Goal: Task Accomplishment & Management: Manage account settings

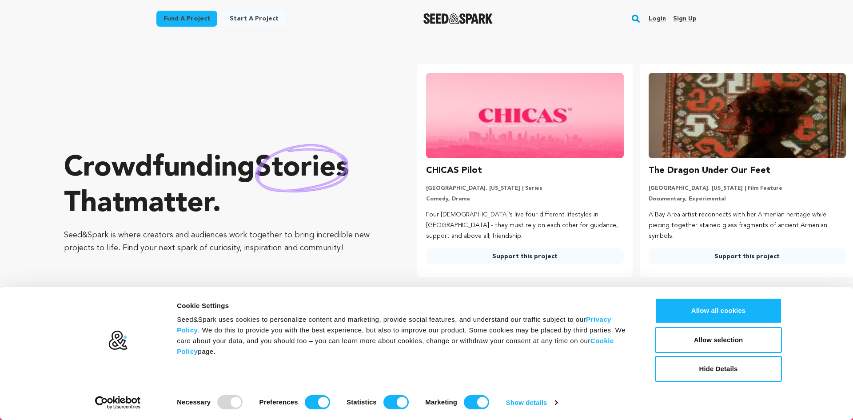
click at [660, 20] on link "Login" at bounding box center [657, 19] width 17 height 14
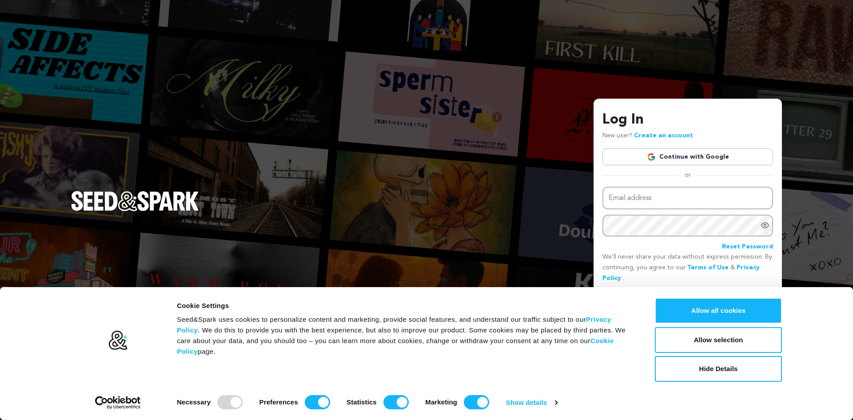
click at [671, 156] on link "Continue with Google" at bounding box center [688, 156] width 171 height 17
click at [725, 314] on button "Allow all cookies" at bounding box center [718, 311] width 127 height 26
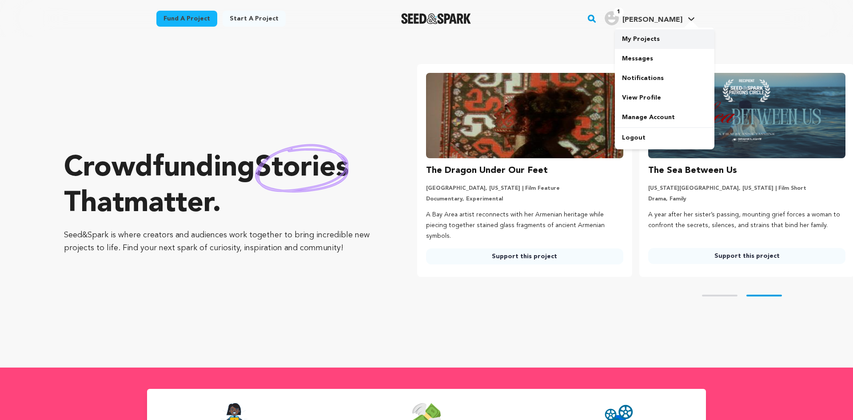
scroll to position [0, 229]
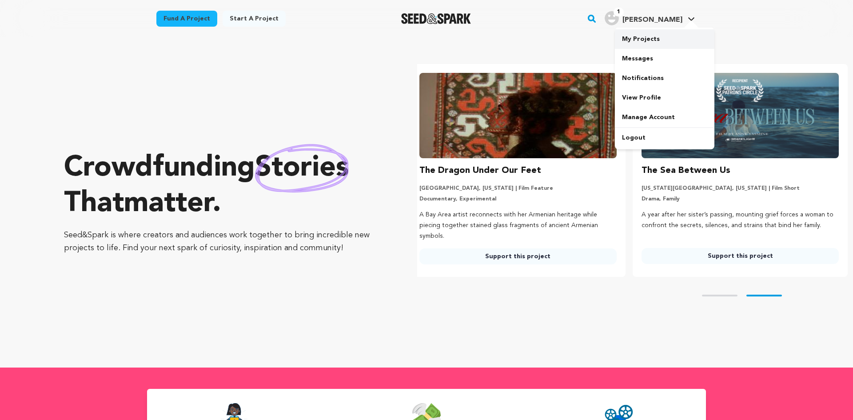
click at [654, 40] on link "My Projects" at bounding box center [665, 39] width 100 height 20
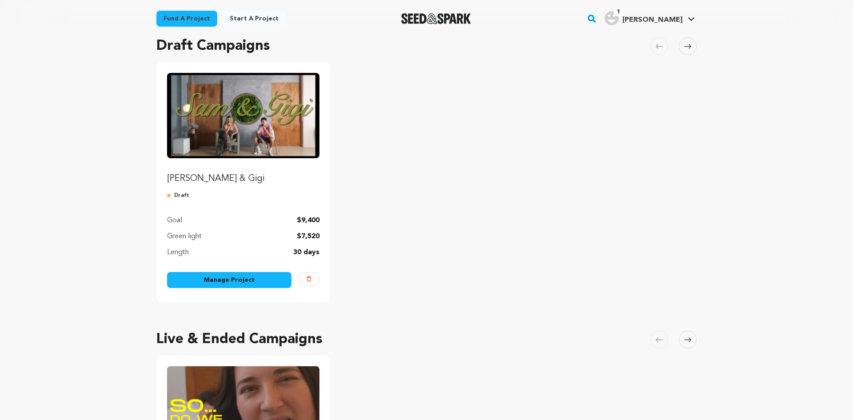
scroll to position [80, 0]
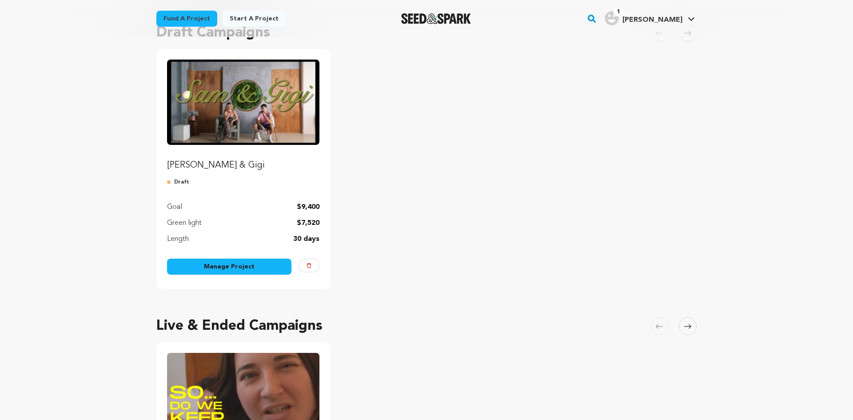
click at [223, 265] on link "Manage Project" at bounding box center [229, 267] width 124 height 16
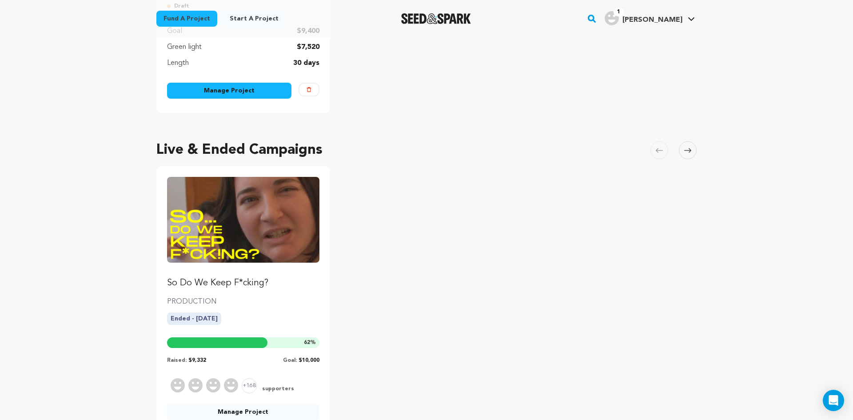
scroll to position [348, 0]
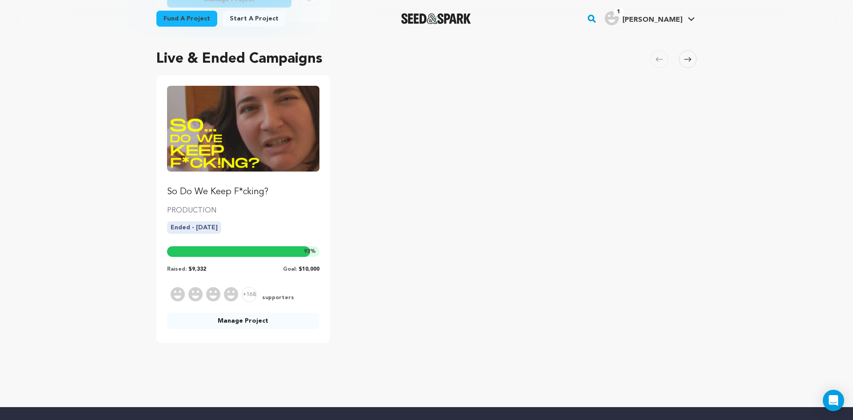
click at [246, 318] on link "Manage Project" at bounding box center [243, 321] width 152 height 16
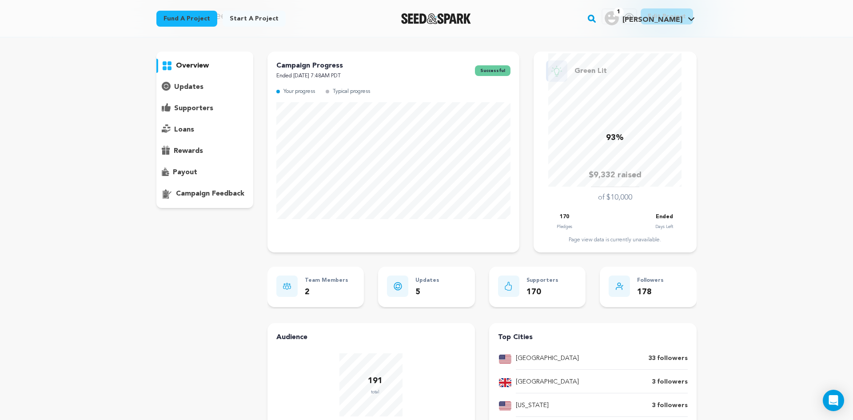
scroll to position [43, 0]
click at [193, 84] on p "updates" at bounding box center [188, 85] width 29 height 11
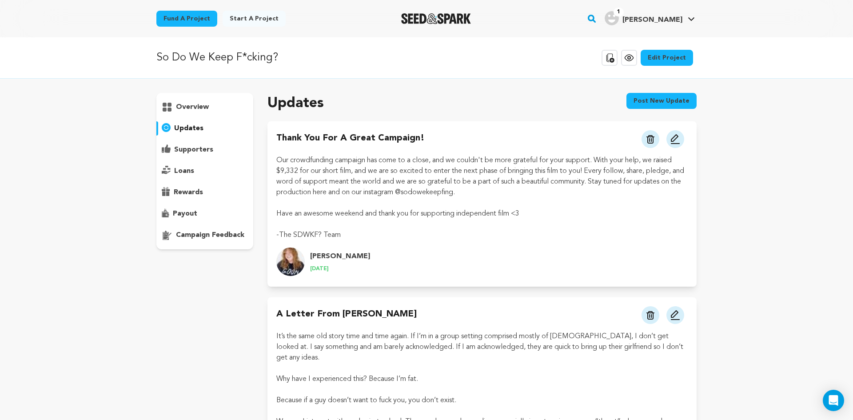
click at [192, 106] on p "overview" at bounding box center [192, 107] width 33 height 11
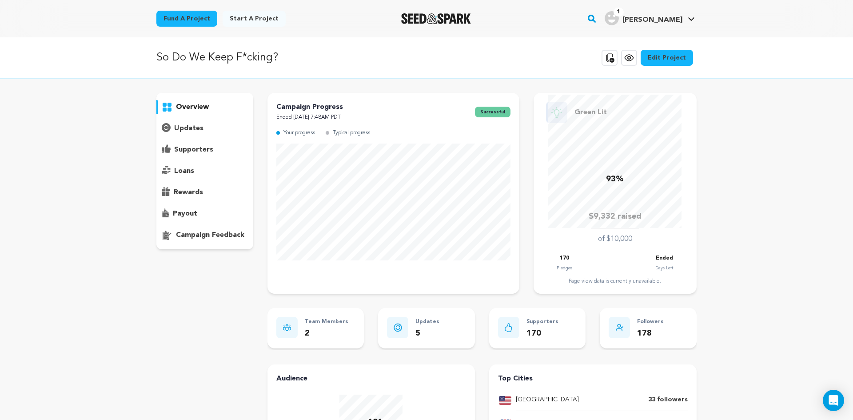
click at [337, 328] on p "2" at bounding box center [327, 333] width 44 height 13
click at [287, 324] on icon at bounding box center [287, 327] width 8 height 7
click at [678, 59] on link "Edit Project" at bounding box center [667, 58] width 52 height 16
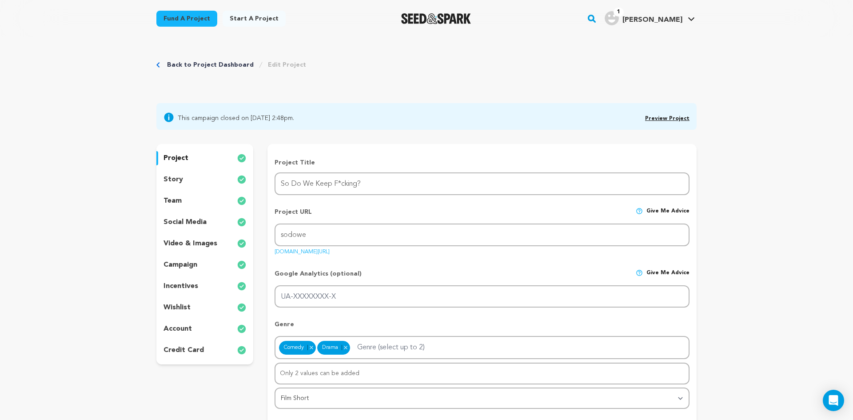
click at [186, 205] on div "team" at bounding box center [204, 201] width 97 height 14
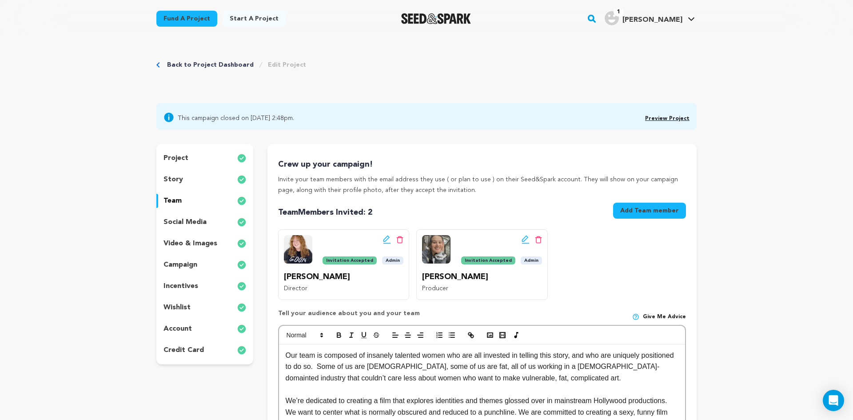
click at [401, 240] on icon at bounding box center [399, 240] width 7 height 8
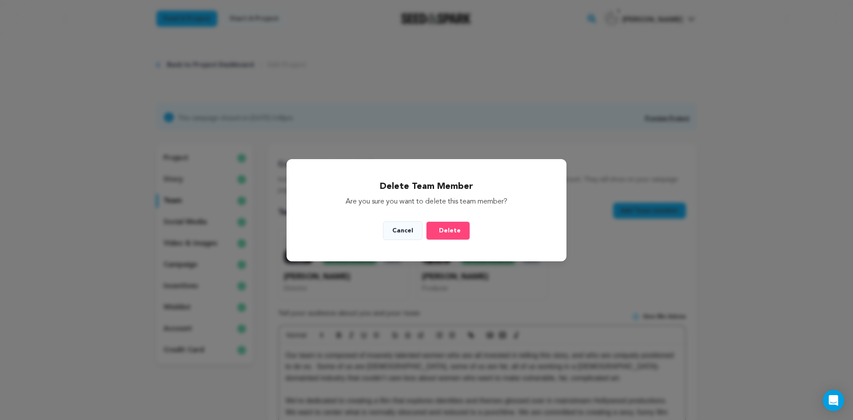
click at [441, 232] on span "Delete" at bounding box center [450, 230] width 22 height 9
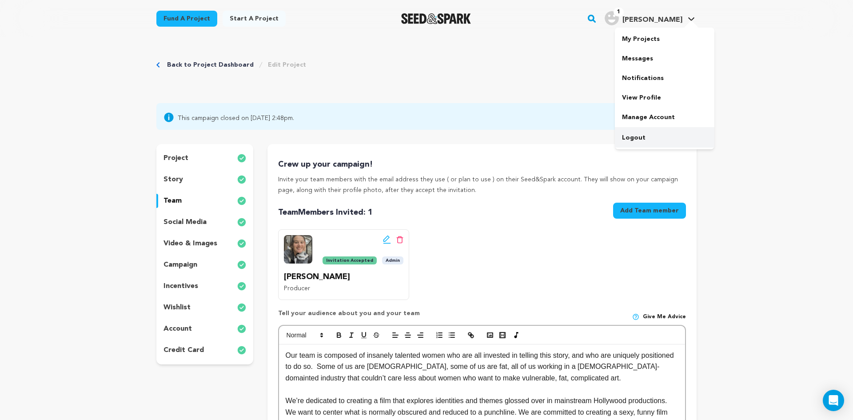
click at [634, 131] on link "Logout" at bounding box center [665, 138] width 100 height 20
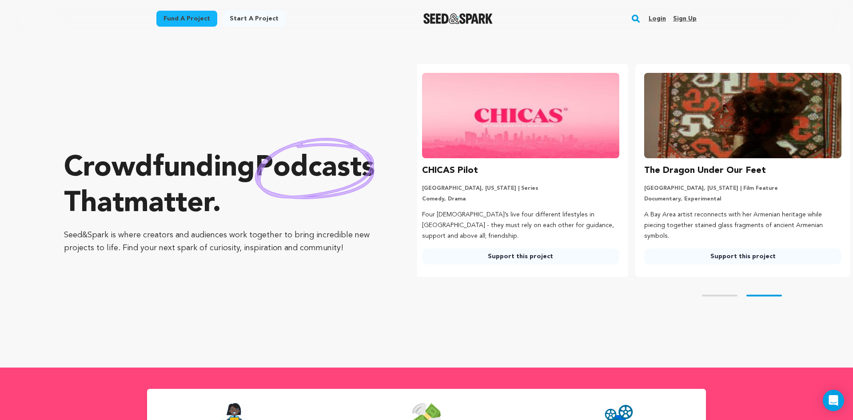
scroll to position [0, 229]
